Goal: Task Accomplishment & Management: Use online tool/utility

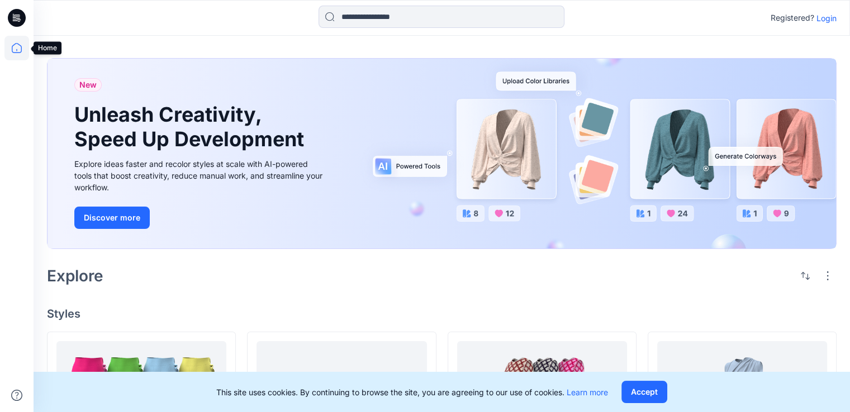
click at [17, 50] on icon at bounding box center [16, 48] width 25 height 25
click at [20, 20] on icon at bounding box center [19, 20] width 4 height 1
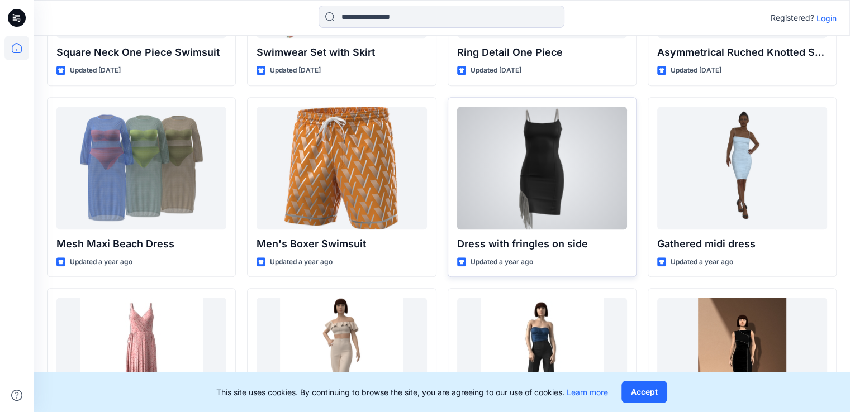
scroll to position [815, 0]
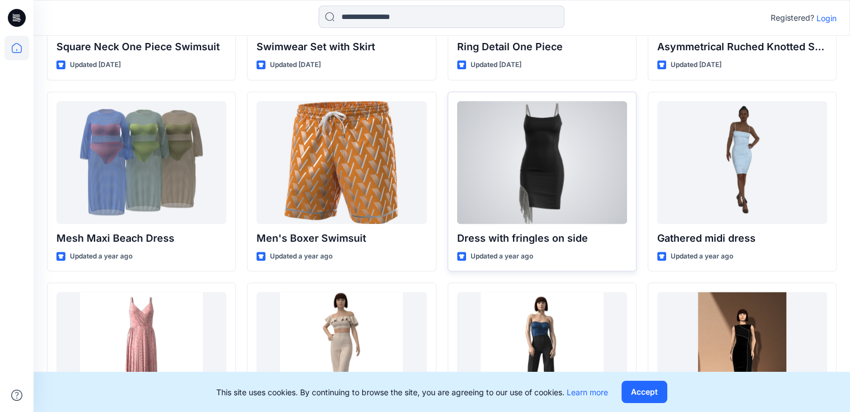
click at [553, 198] on div at bounding box center [542, 162] width 170 height 123
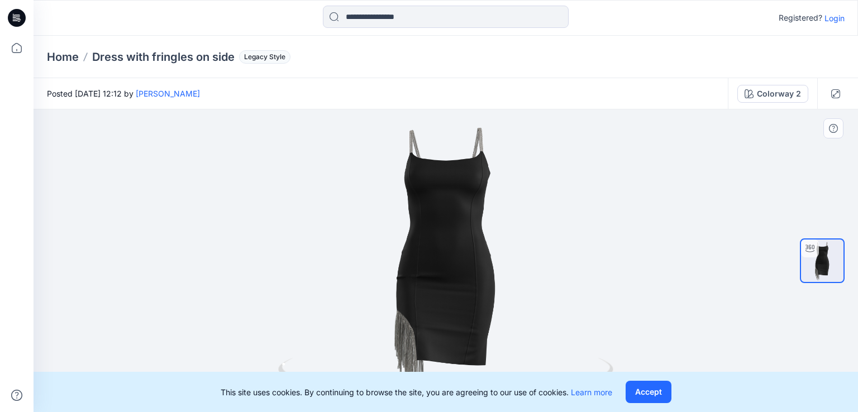
click at [689, 312] on div at bounding box center [446, 260] width 825 height 303
click at [783, 97] on div "Colorway 2" at bounding box center [779, 94] width 44 height 12
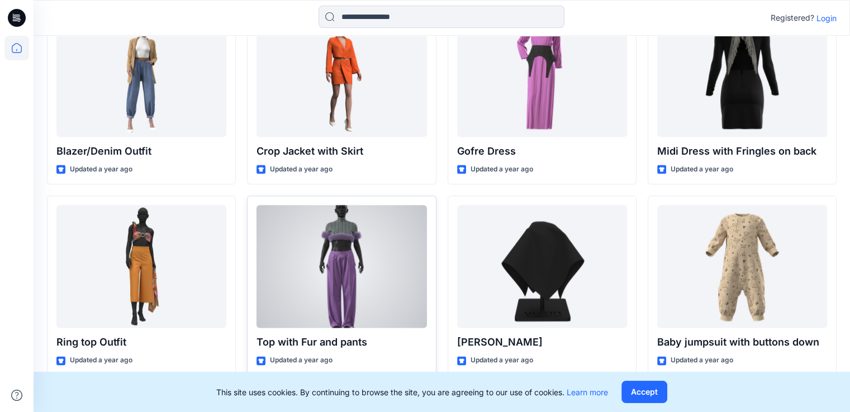
scroll to position [1682, 0]
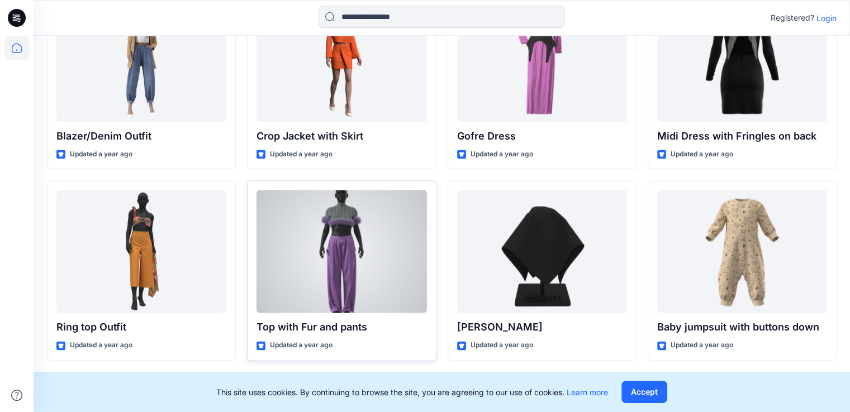
click at [342, 278] on div at bounding box center [341, 251] width 170 height 123
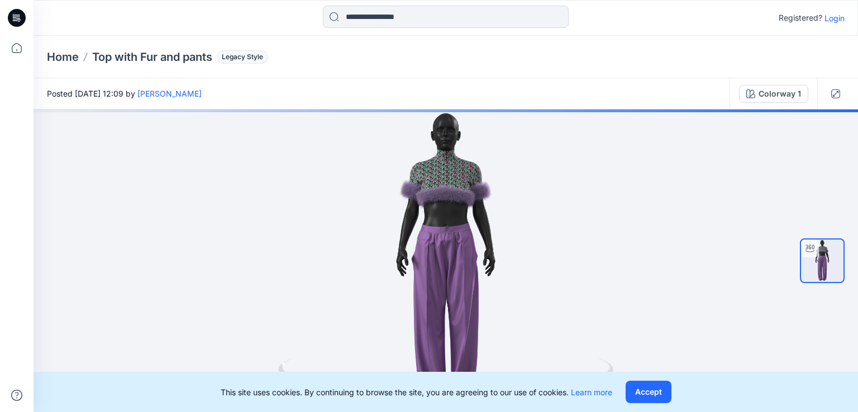
click at [835, 21] on p "Login" at bounding box center [835, 18] width 20 height 12
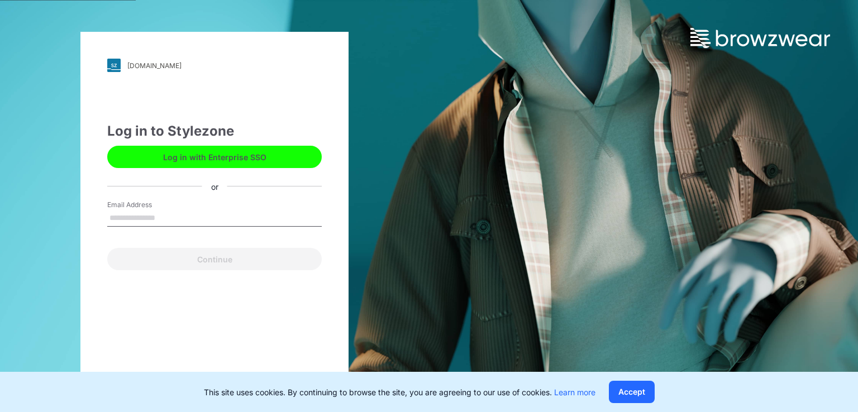
click at [128, 212] on input "Email Address" at bounding box center [214, 218] width 215 height 17
type input "**********"
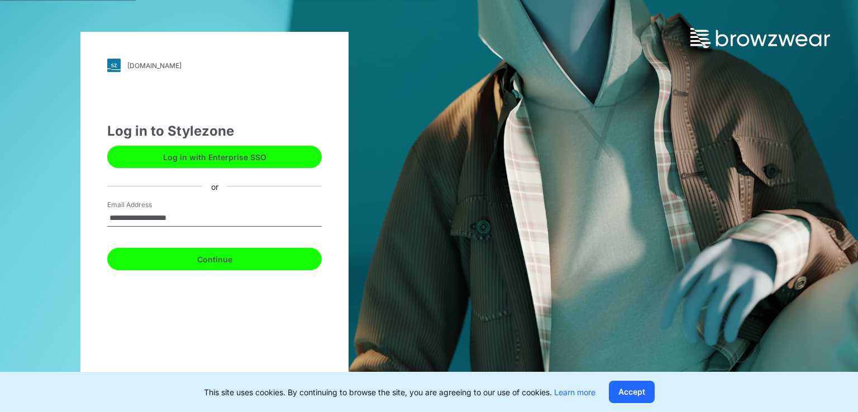
click at [201, 263] on button "Continue" at bounding box center [214, 259] width 215 height 22
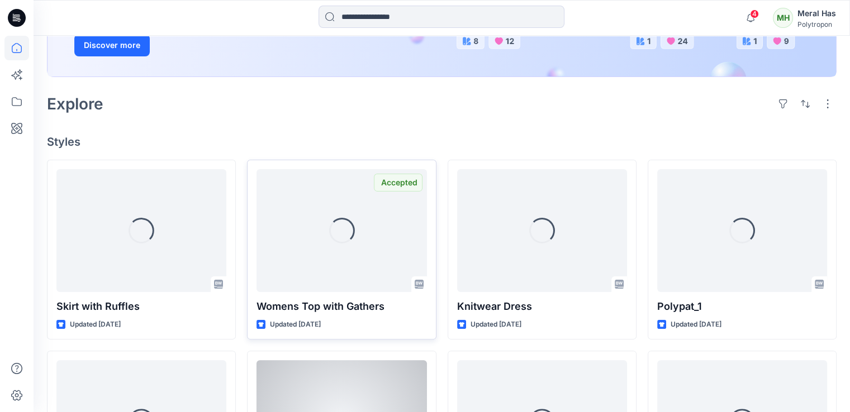
scroll to position [335, 0]
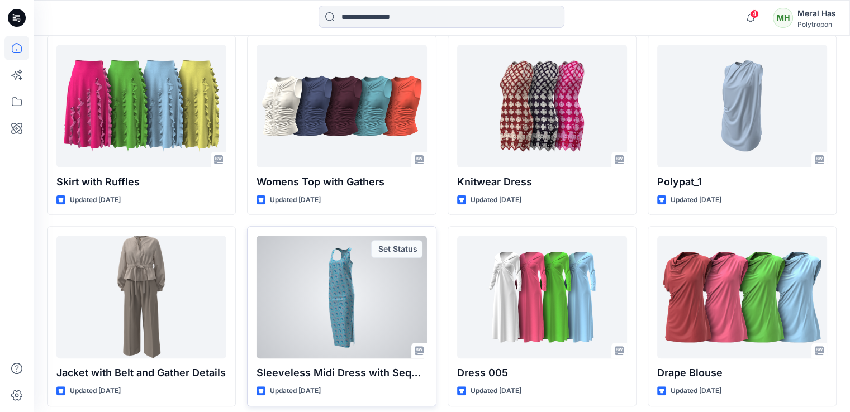
click at [308, 309] on div at bounding box center [341, 297] width 170 height 123
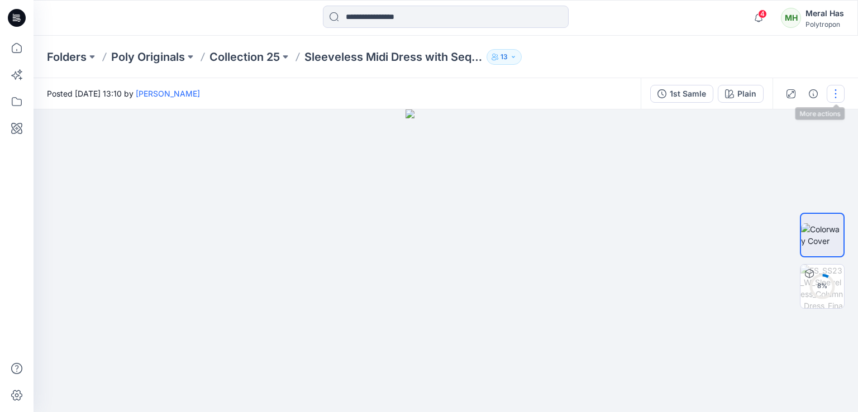
click at [834, 94] on button "button" at bounding box center [836, 94] width 18 height 18
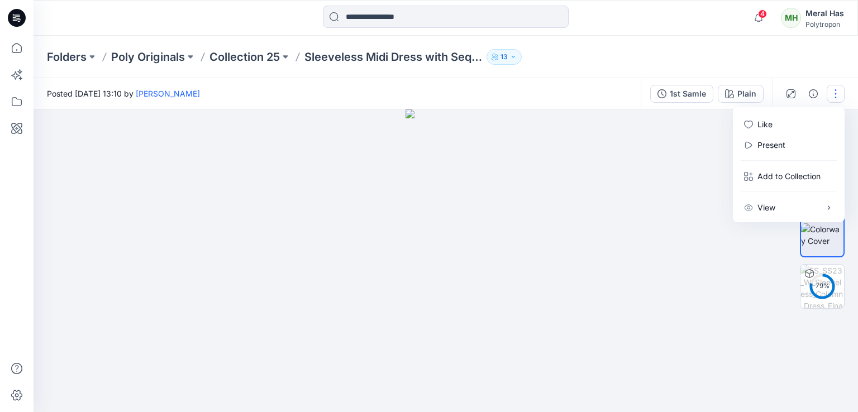
click at [512, 58] on icon "button" at bounding box center [513, 57] width 7 height 7
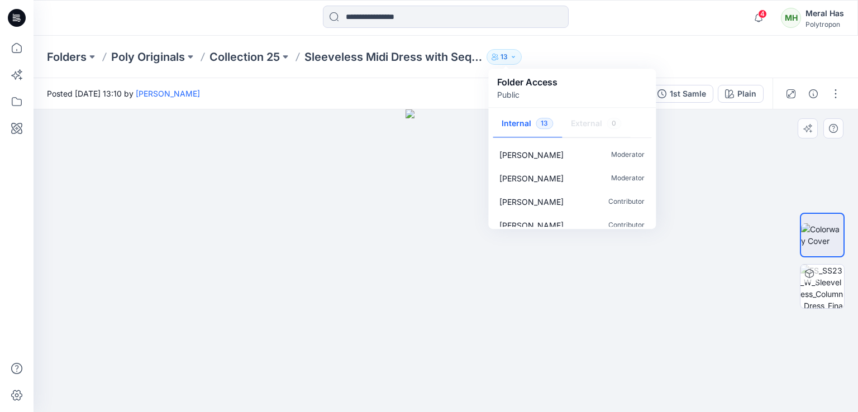
click at [711, 183] on div at bounding box center [446, 260] width 825 height 303
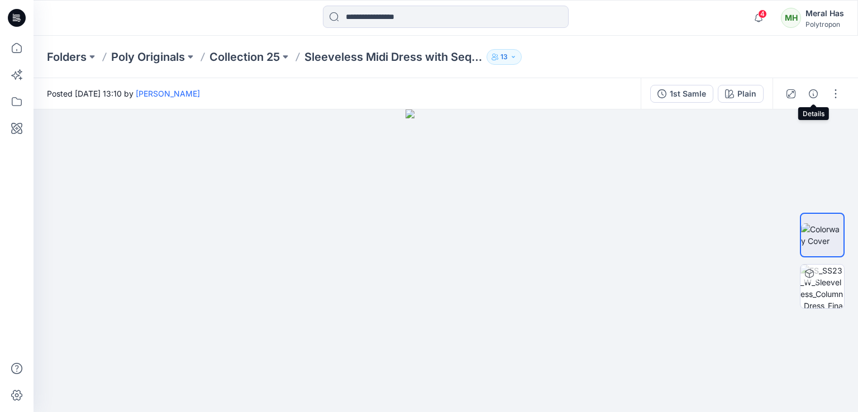
click at [817, 97] on icon "button" at bounding box center [813, 93] width 9 height 9
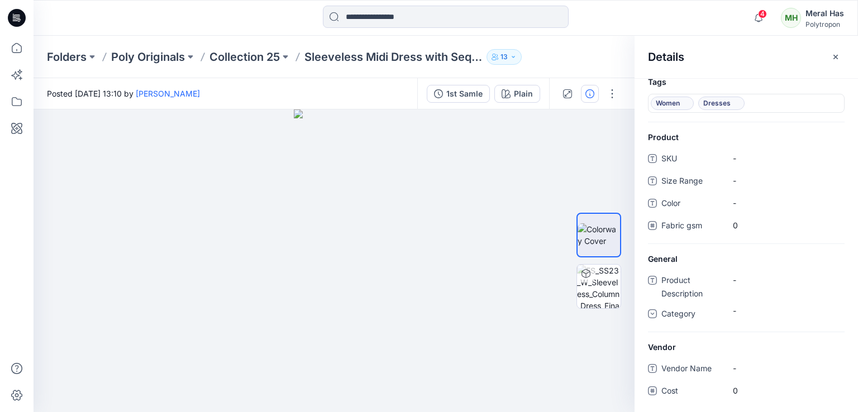
scroll to position [10, 0]
click at [608, 96] on button "button" at bounding box center [612, 94] width 18 height 18
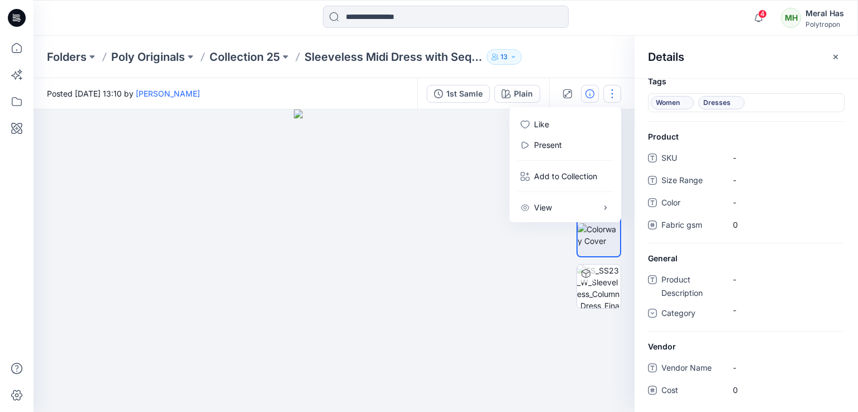
click at [445, 178] on div at bounding box center [334, 260] width 601 height 303
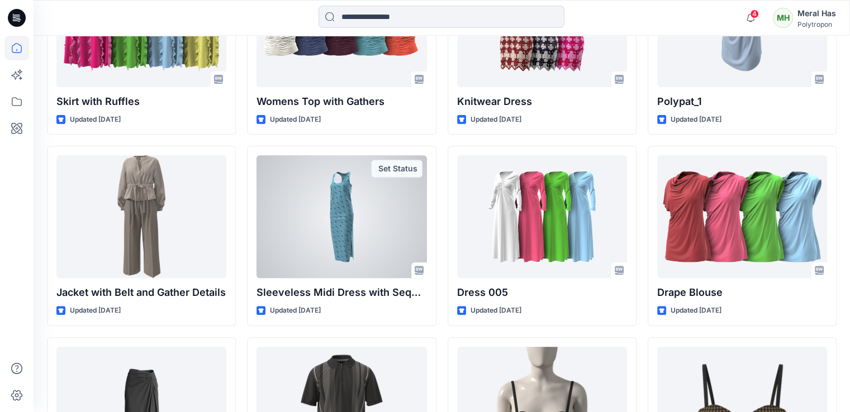
scroll to position [447, 0]
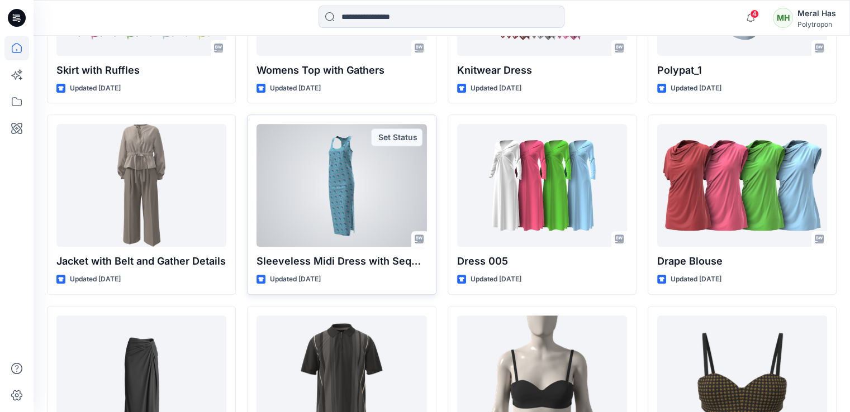
drag, startPoint x: 363, startPoint y: 275, endPoint x: 351, endPoint y: 273, distance: 11.9
click at [351, 273] on div "Sleeveless Midi Dress with Sequin Detail Updated 17 days ago Set Status" at bounding box center [341, 205] width 189 height 180
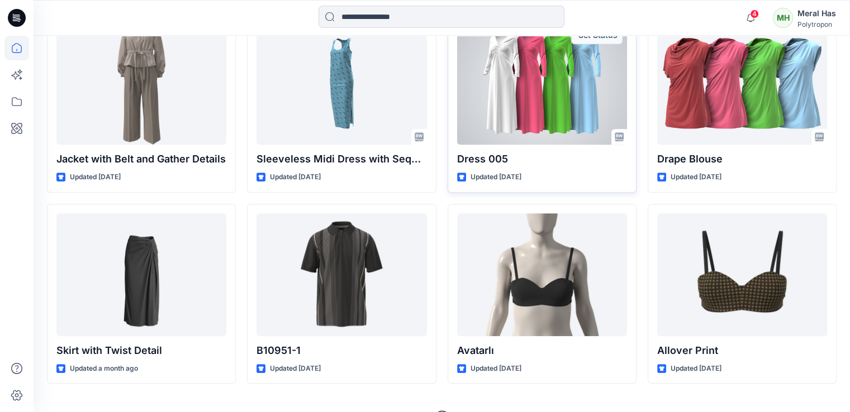
scroll to position [574, 0]
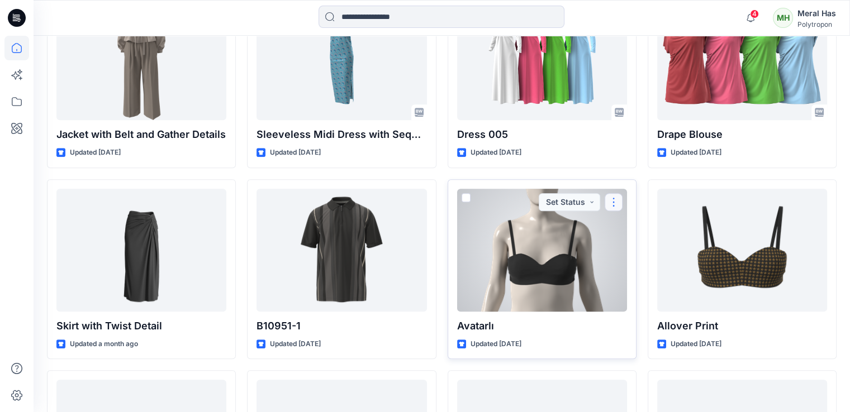
click at [610, 201] on button "button" at bounding box center [613, 202] width 18 height 18
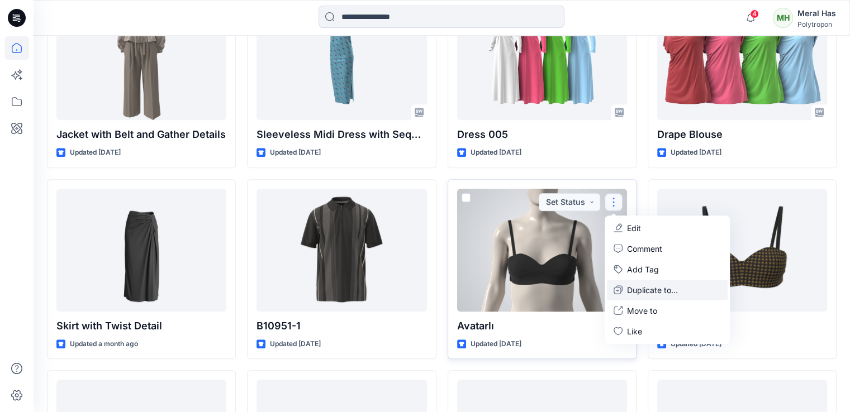
click at [657, 289] on p "Duplicate to..." at bounding box center [652, 290] width 51 height 12
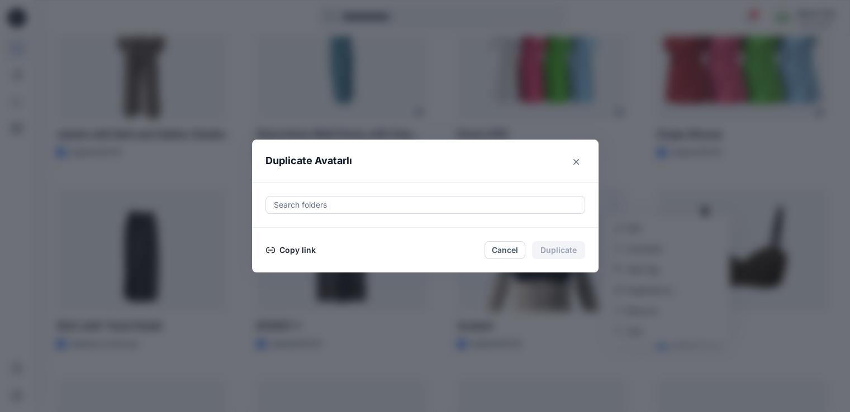
click at [293, 253] on button "Copy link" at bounding box center [290, 250] width 51 height 13
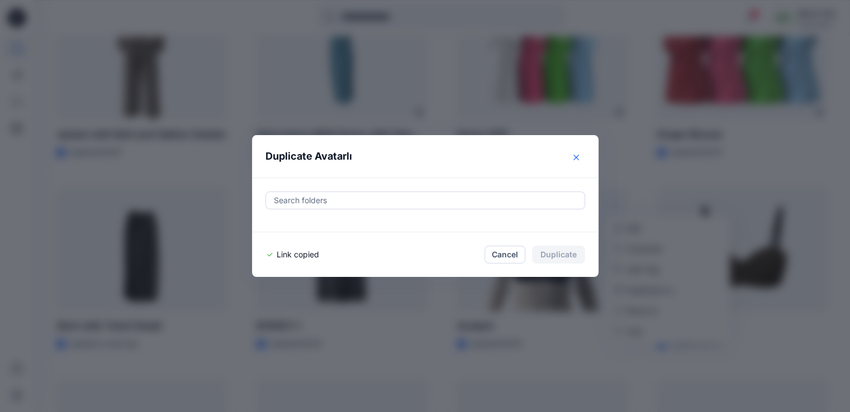
click at [579, 158] on icon "Close" at bounding box center [576, 158] width 6 height 6
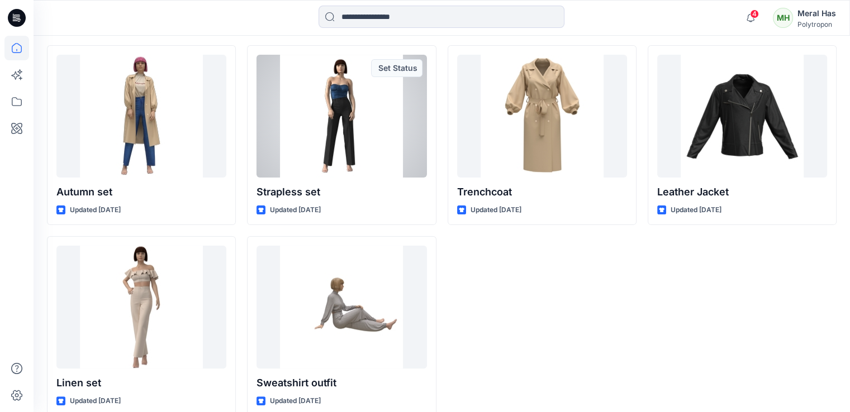
scroll to position [8752, 0]
